Goal: Information Seeking & Learning: Learn about a topic

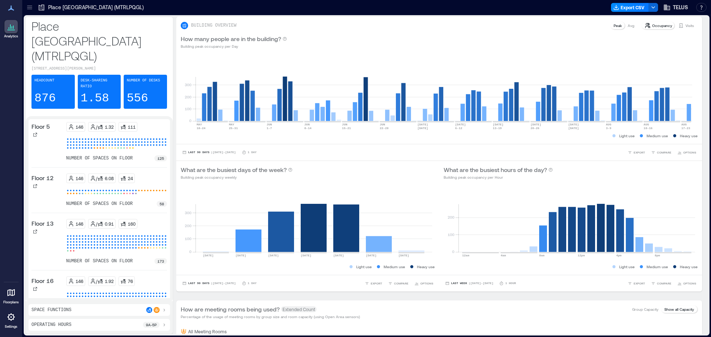
click at [29, 7] on icon at bounding box center [29, 7] width 5 height 1
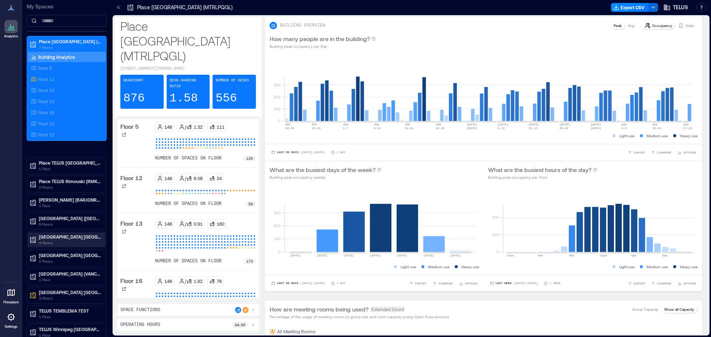
click at [72, 237] on p "[GEOGRAPHIC_DATA] [GEOGRAPHIC_DATA]-4519 (BNBYBCDW)" at bounding box center [70, 237] width 62 height 6
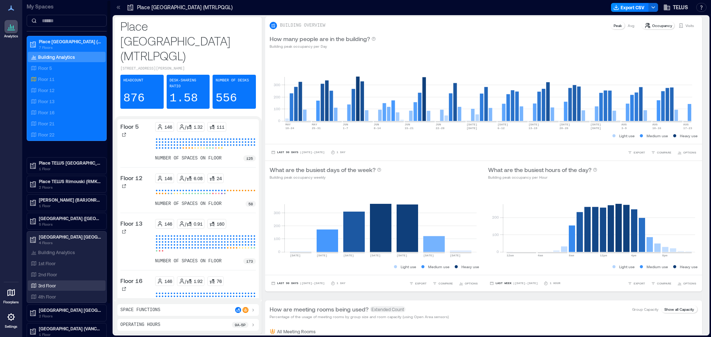
click at [52, 283] on p "3rd Floor" at bounding box center [47, 286] width 18 height 6
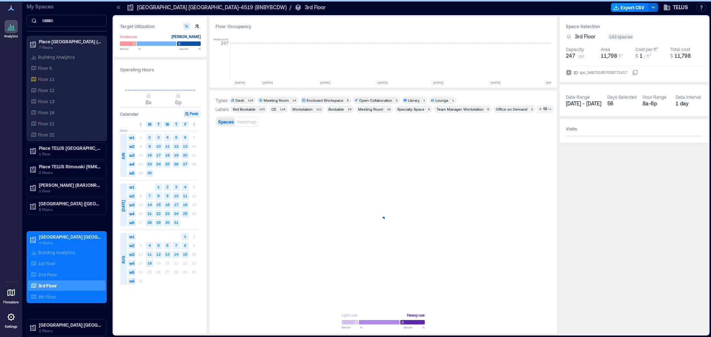
scroll to position [0, 1156]
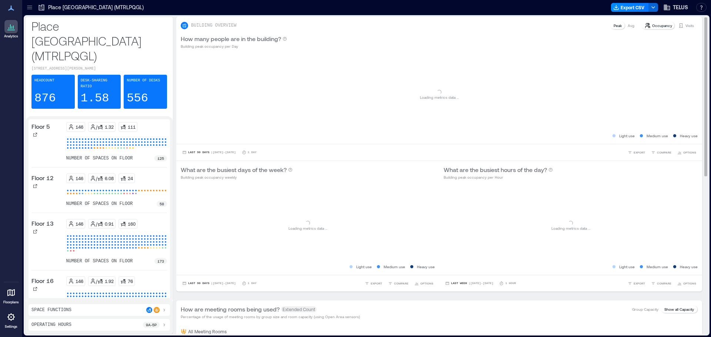
drag, startPoint x: 234, startPoint y: 63, endPoint x: 236, endPoint y: 76, distance: 13.9
click at [236, 76] on div "Loading... Loading metrics data ..." at bounding box center [439, 95] width 517 height 74
